Goal: Task Accomplishment & Management: Complete application form

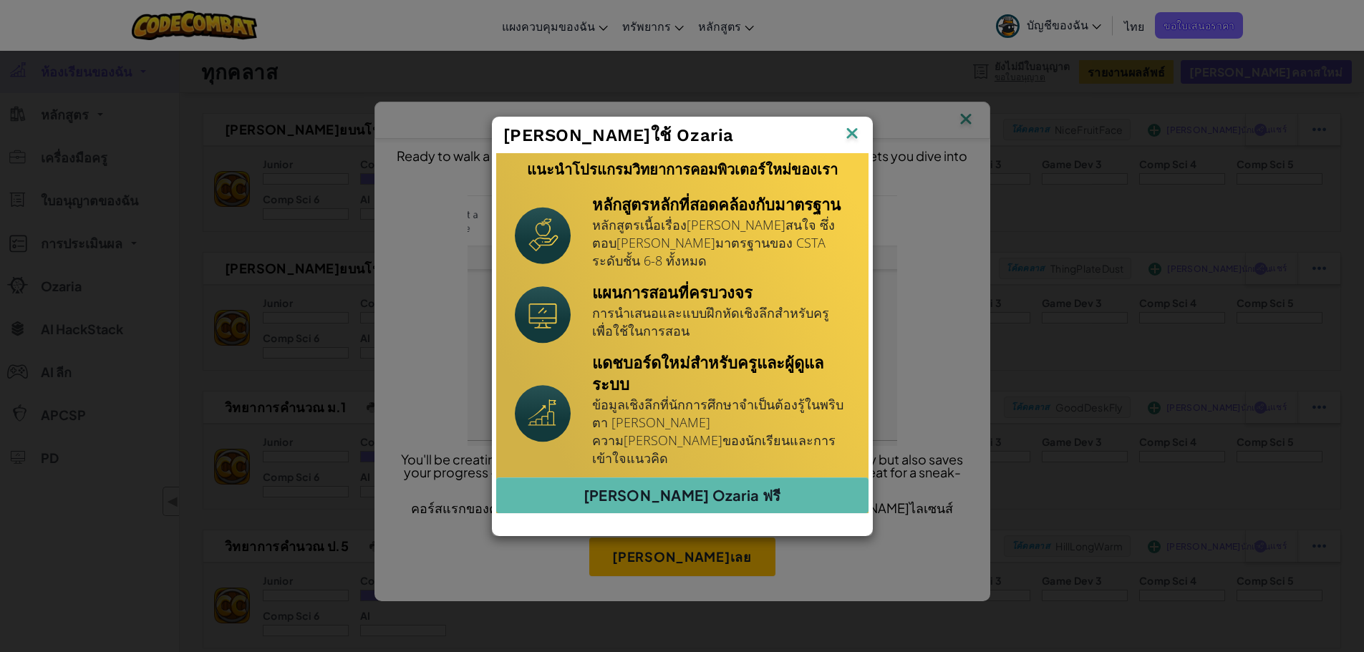
drag, startPoint x: 850, startPoint y: 142, endPoint x: 855, endPoint y: 201, distance: 59.6
click at [850, 142] on img at bounding box center [852, 134] width 19 height 21
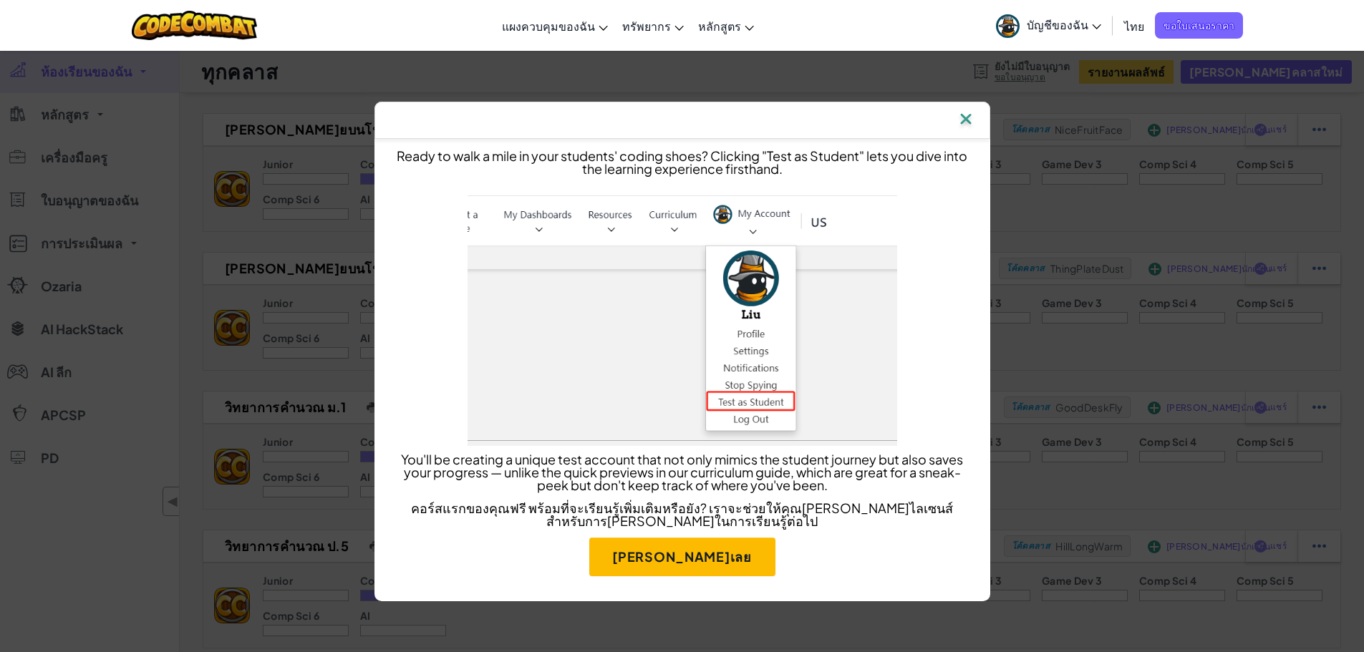
click at [971, 119] on img at bounding box center [965, 120] width 19 height 21
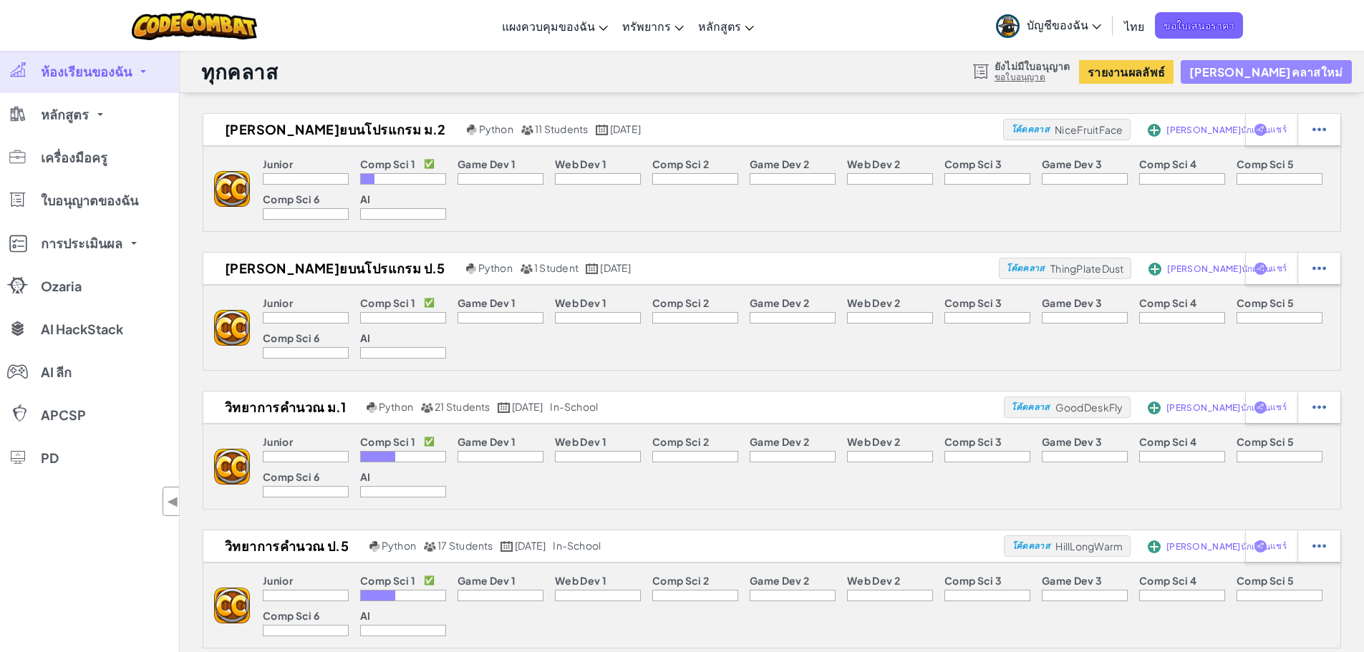
click at [1321, 62] on button "[PERSON_NAME]คลาสใหม่" at bounding box center [1265, 72] width 170 height 24
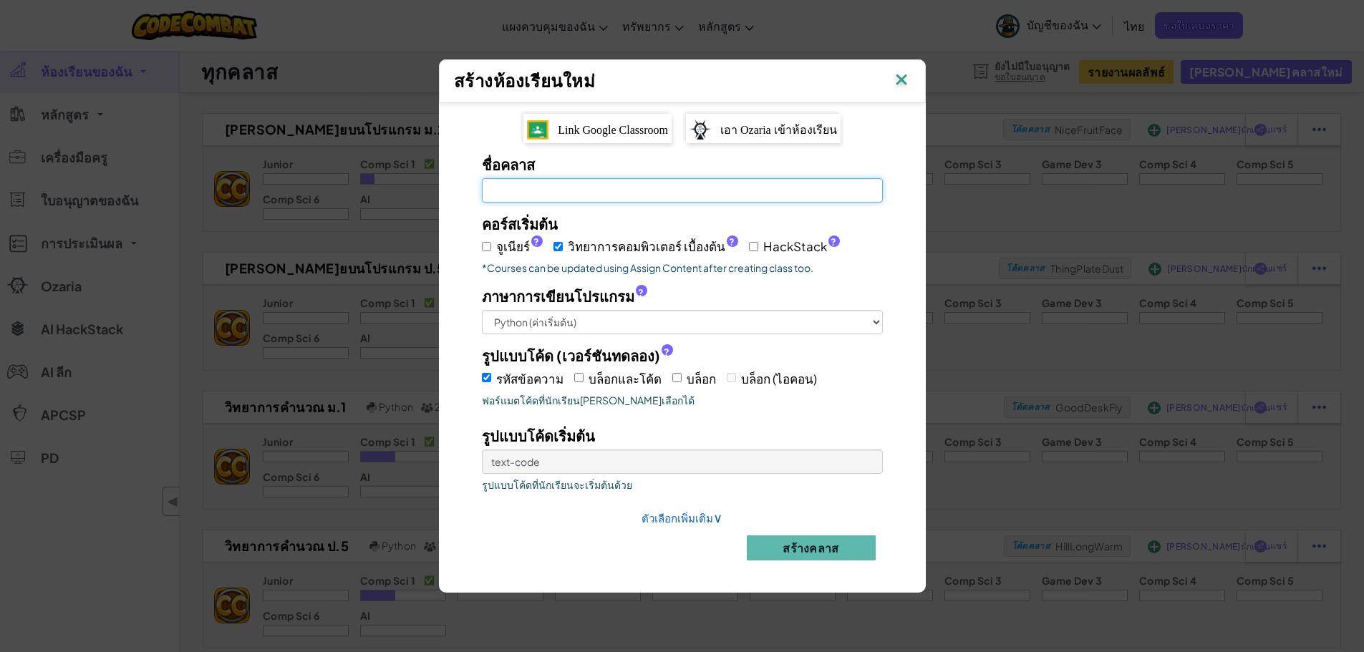
click at [598, 192] on input "ชื่อคลาส จำเป็นต้องกรอก[PERSON_NAME]" at bounding box center [682, 190] width 401 height 24
type input "x"
type input "ป.6"
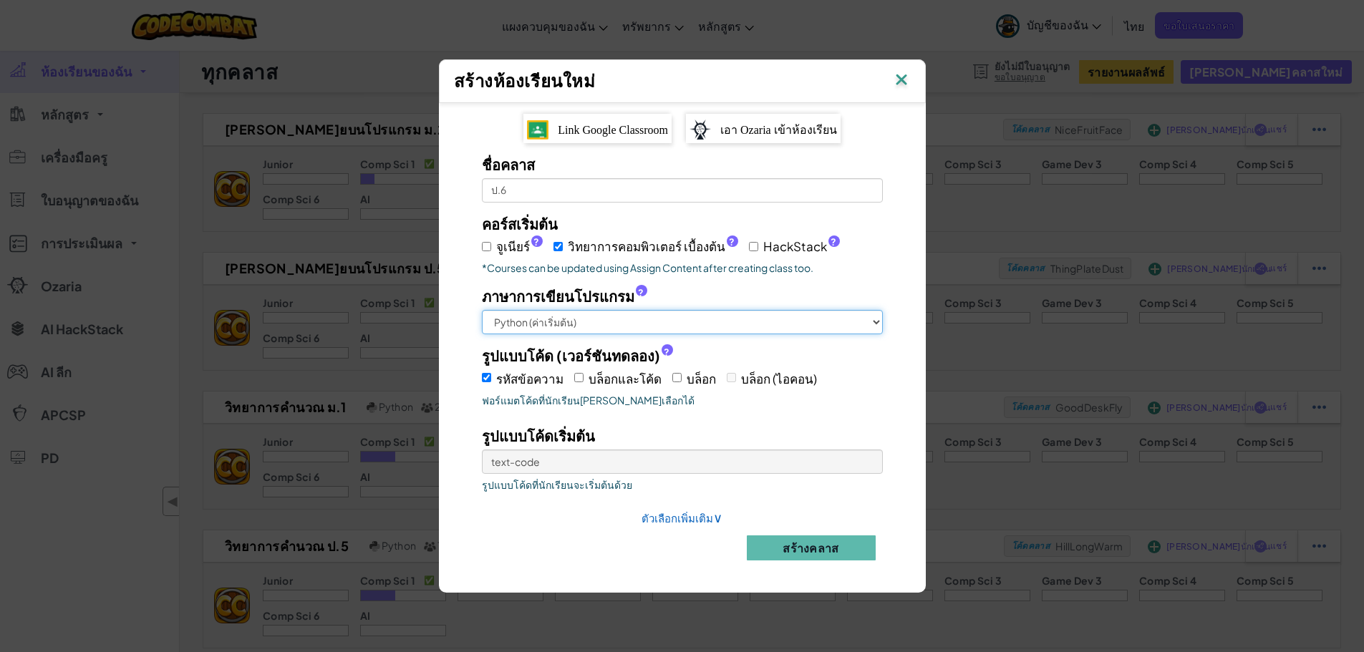
click at [729, 319] on select "Python (ค่าเริ่มต้น) JavaScript C++ [GEOGRAPHIC_DATA] (การทดลอง )" at bounding box center [682, 322] width 401 height 24
click at [581, 375] on label "บล็อกและโค้ด" at bounding box center [617, 378] width 87 height 22
click at [581, 375] on input "บล็อกและโค้ด" at bounding box center [578, 377] width 9 height 9
checkbox input "true"
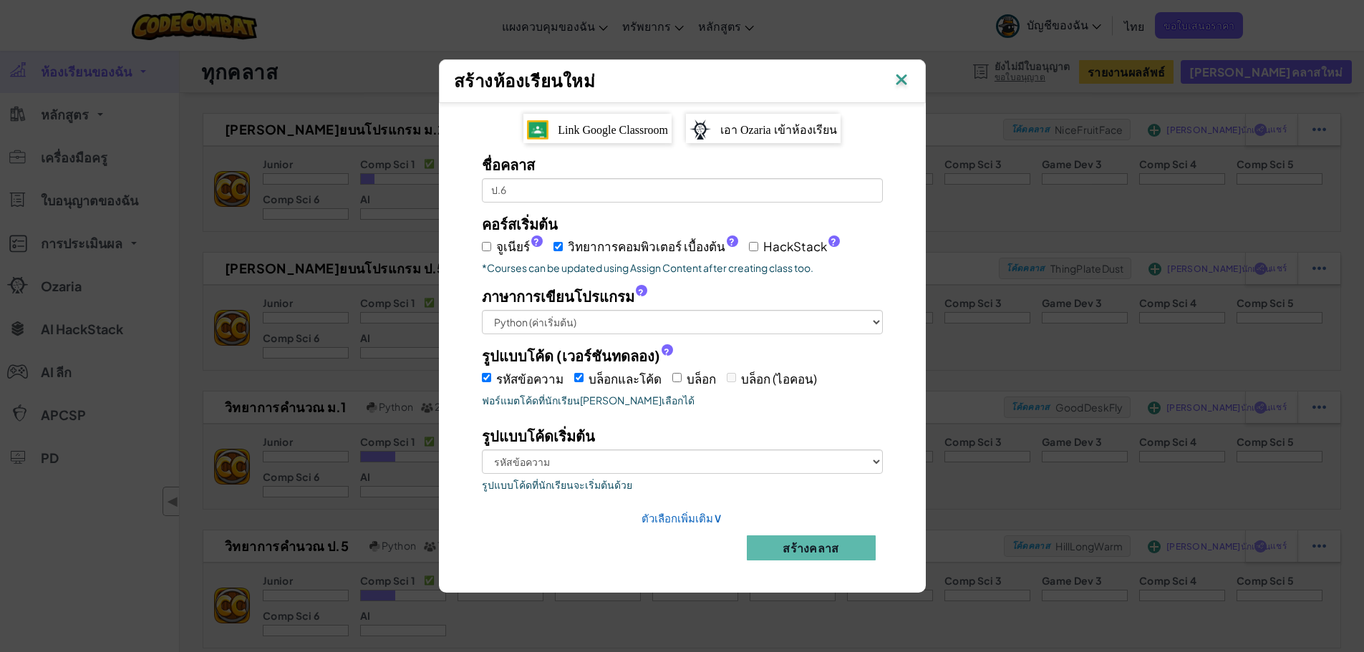
click at [535, 376] on span "รหัสข้อความ" at bounding box center [529, 379] width 67 height 16
click at [491, 376] on input "รหัสข้อความ" at bounding box center [486, 377] width 9 height 9
click at [535, 375] on span "รหัสข้อความ" at bounding box center [529, 379] width 67 height 16
click at [491, 375] on input "รหัสข้อความ" at bounding box center [486, 377] width 9 height 9
checkbox input "true"
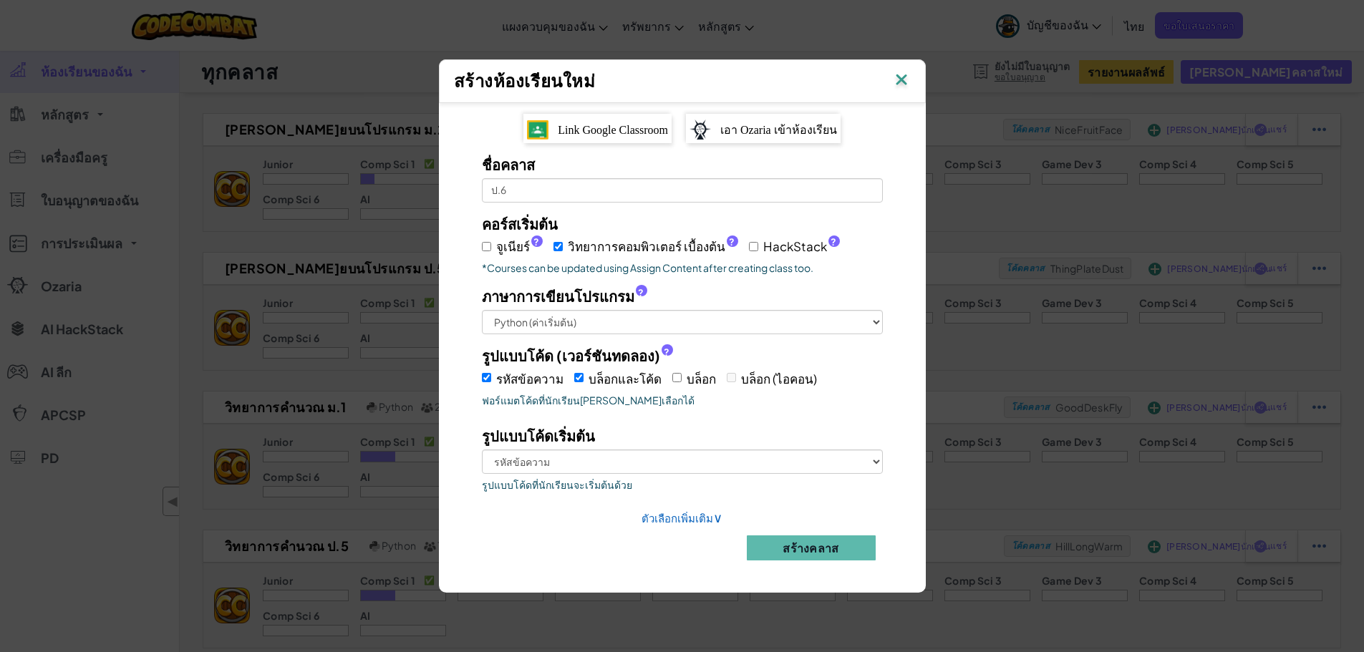
click at [581, 375] on label "บล็อกและโค้ด" at bounding box center [617, 378] width 87 height 22
click at [581, 375] on input "บล็อกและโค้ด" at bounding box center [578, 377] width 9 height 9
checkbox input "false"
click at [811, 539] on button "สร้างคลาส" at bounding box center [811, 547] width 129 height 25
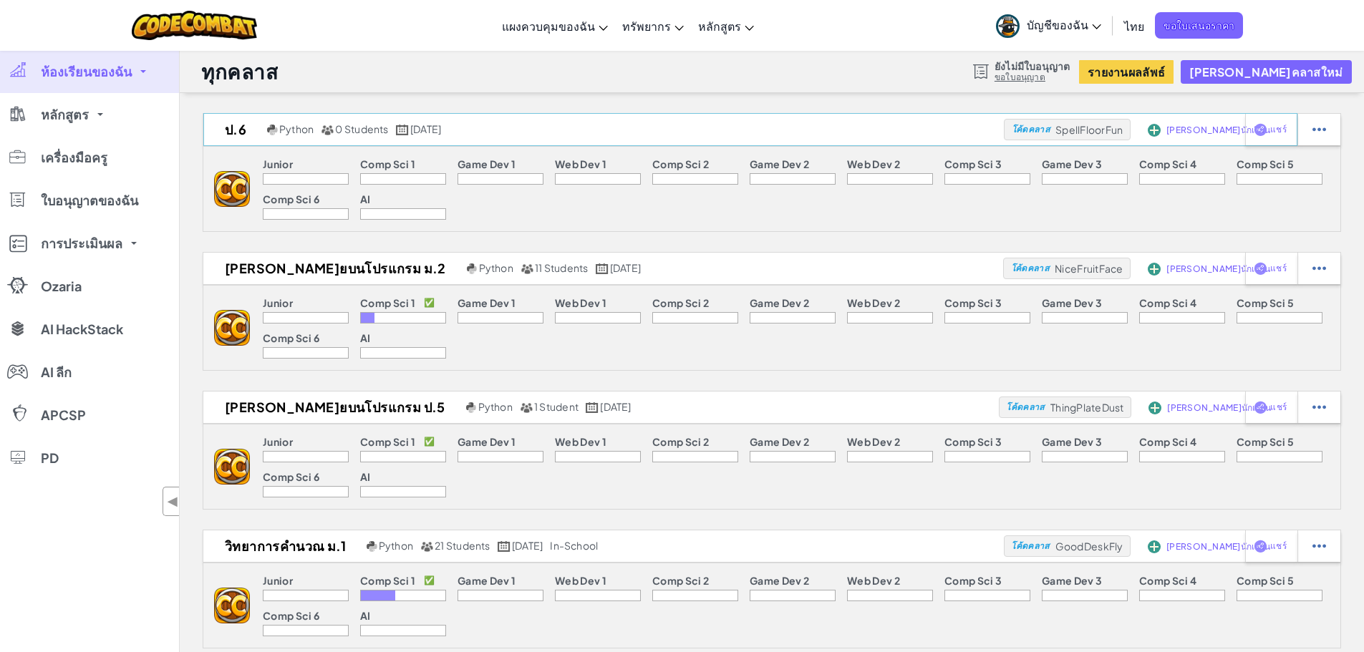
click at [1181, 126] on span "[PERSON_NAME]นักเรียน" at bounding box center [1218, 130] width 104 height 9
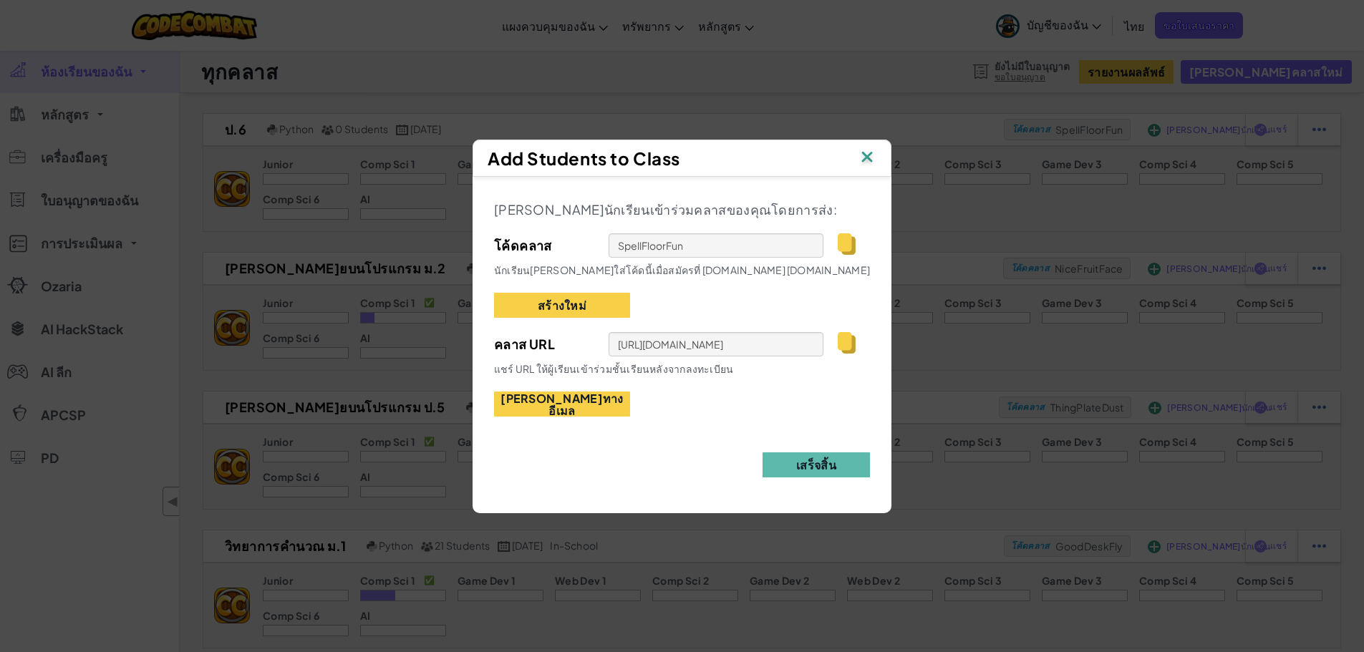
click at [866, 152] on img at bounding box center [867, 157] width 19 height 21
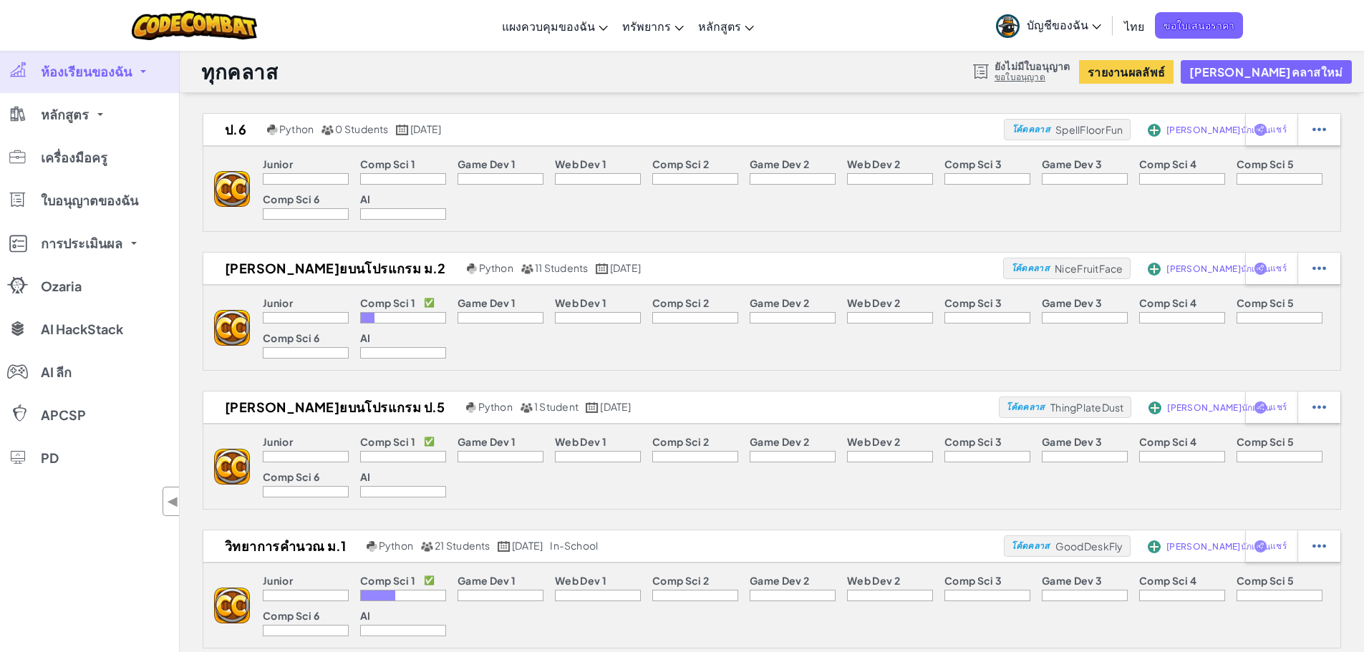
click at [578, 62] on div "ทุกคลาส ยังไม่มีใบอนุญาต ขอใบอนุญาต รายงานผลลัพธ์ [PERSON_NAME]คลาสใหม่" at bounding box center [772, 71] width 1184 height 43
